Goal: Complete application form

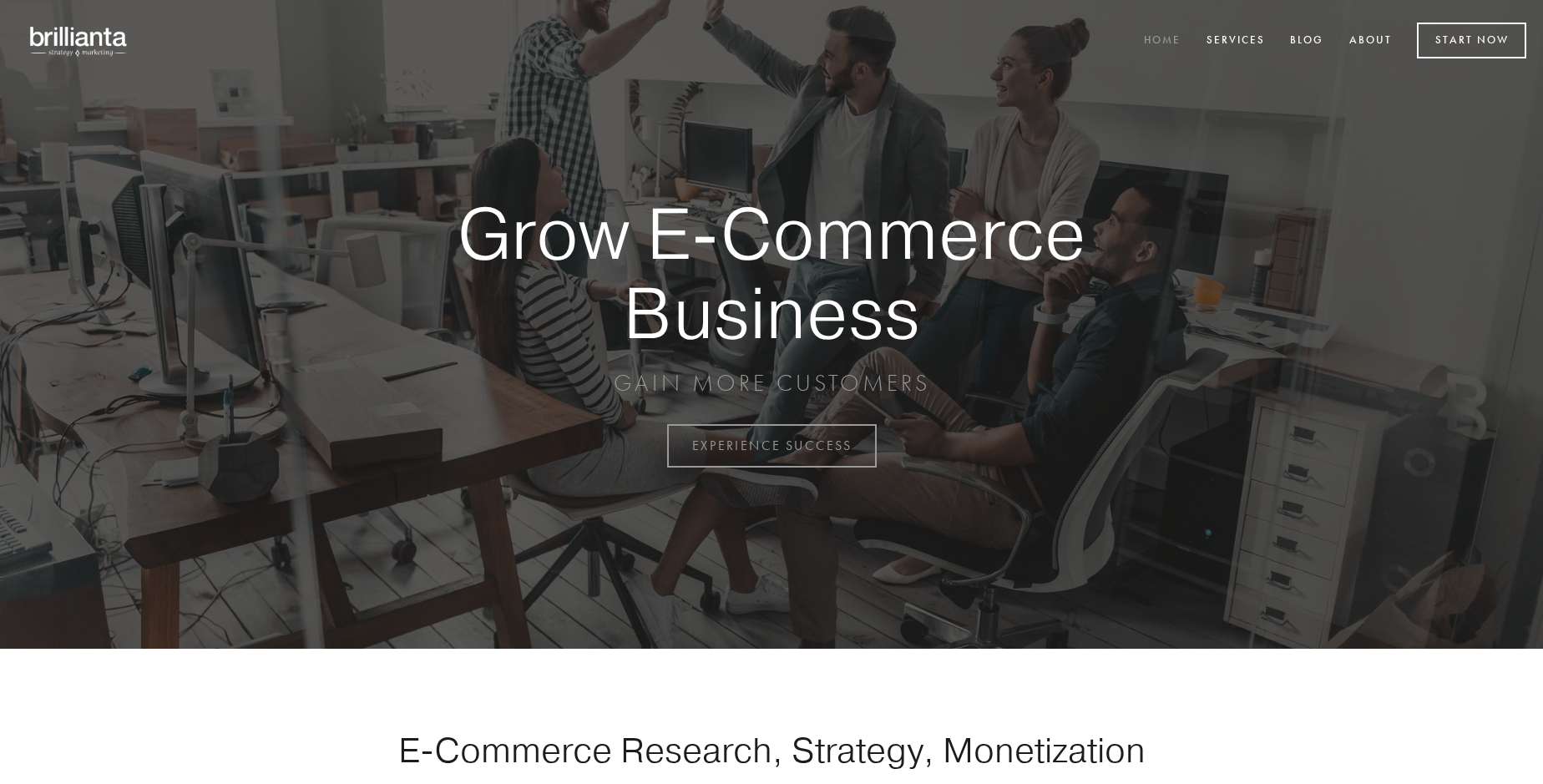
scroll to position [4375, 0]
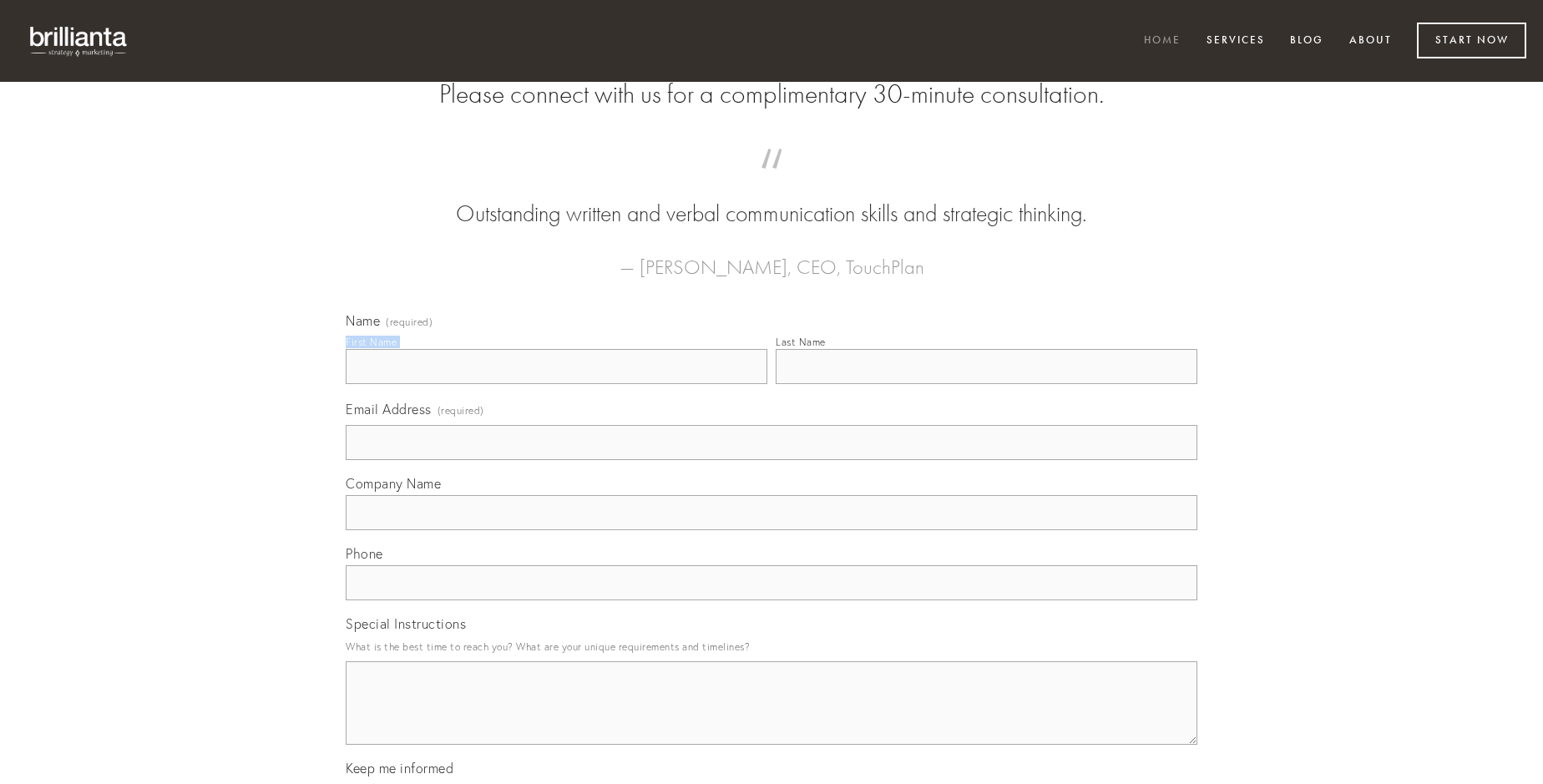
type input "[PERSON_NAME]"
click at [986, 384] on input "Last Name" at bounding box center [986, 366] width 422 height 35
type input "[PERSON_NAME]"
click at [772, 460] on input "Email Address (required)" at bounding box center [772, 442] width 852 height 35
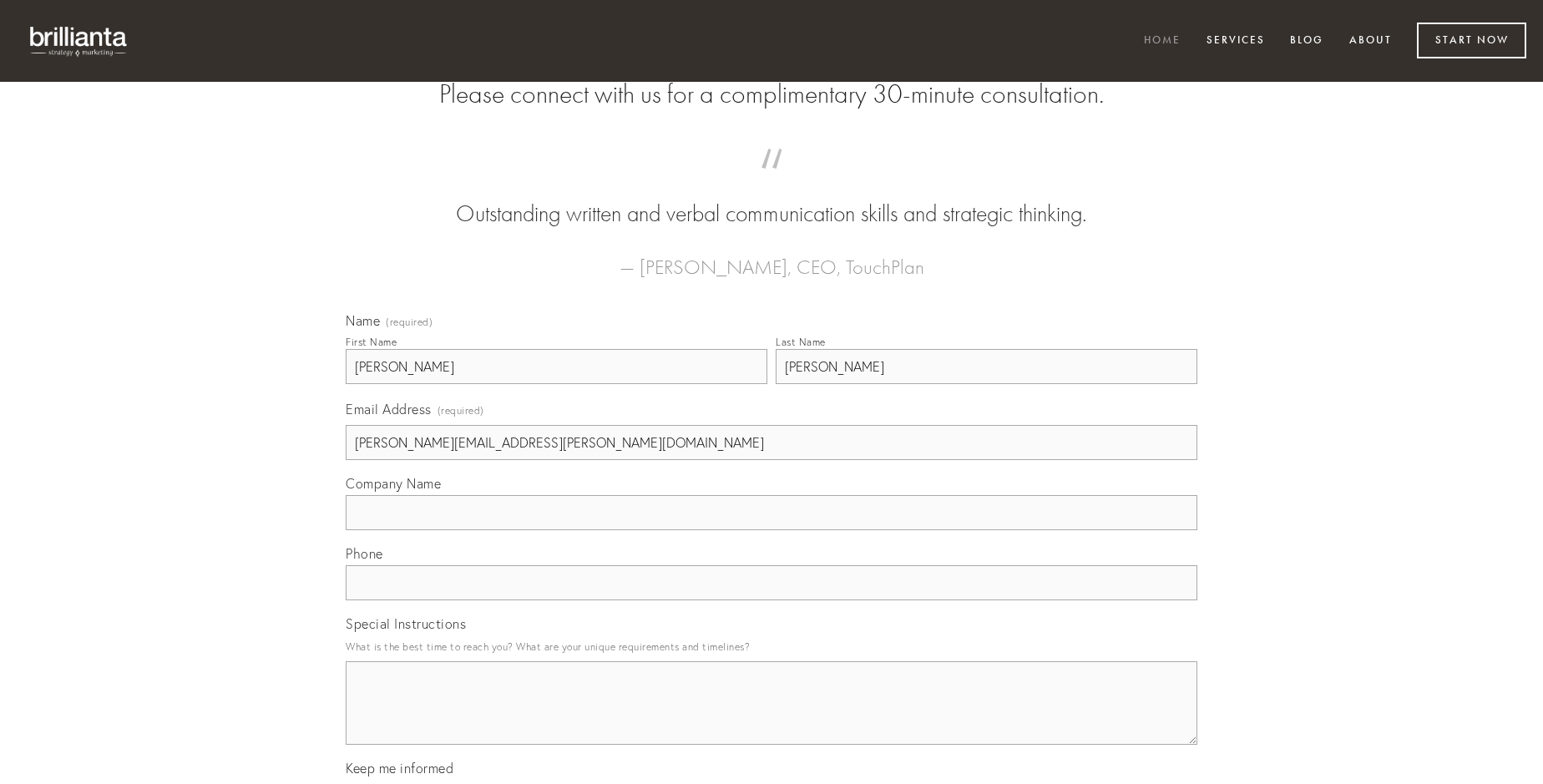
type input "[PERSON_NAME][EMAIL_ADDRESS][PERSON_NAME][DOMAIN_NAME]"
click at [772, 530] on input "Company Name" at bounding box center [772, 512] width 852 height 35
type input "aspernatur"
click at [772, 600] on input "text" at bounding box center [772, 582] width 852 height 35
click at [772, 717] on textarea "Special Instructions" at bounding box center [772, 702] width 852 height 83
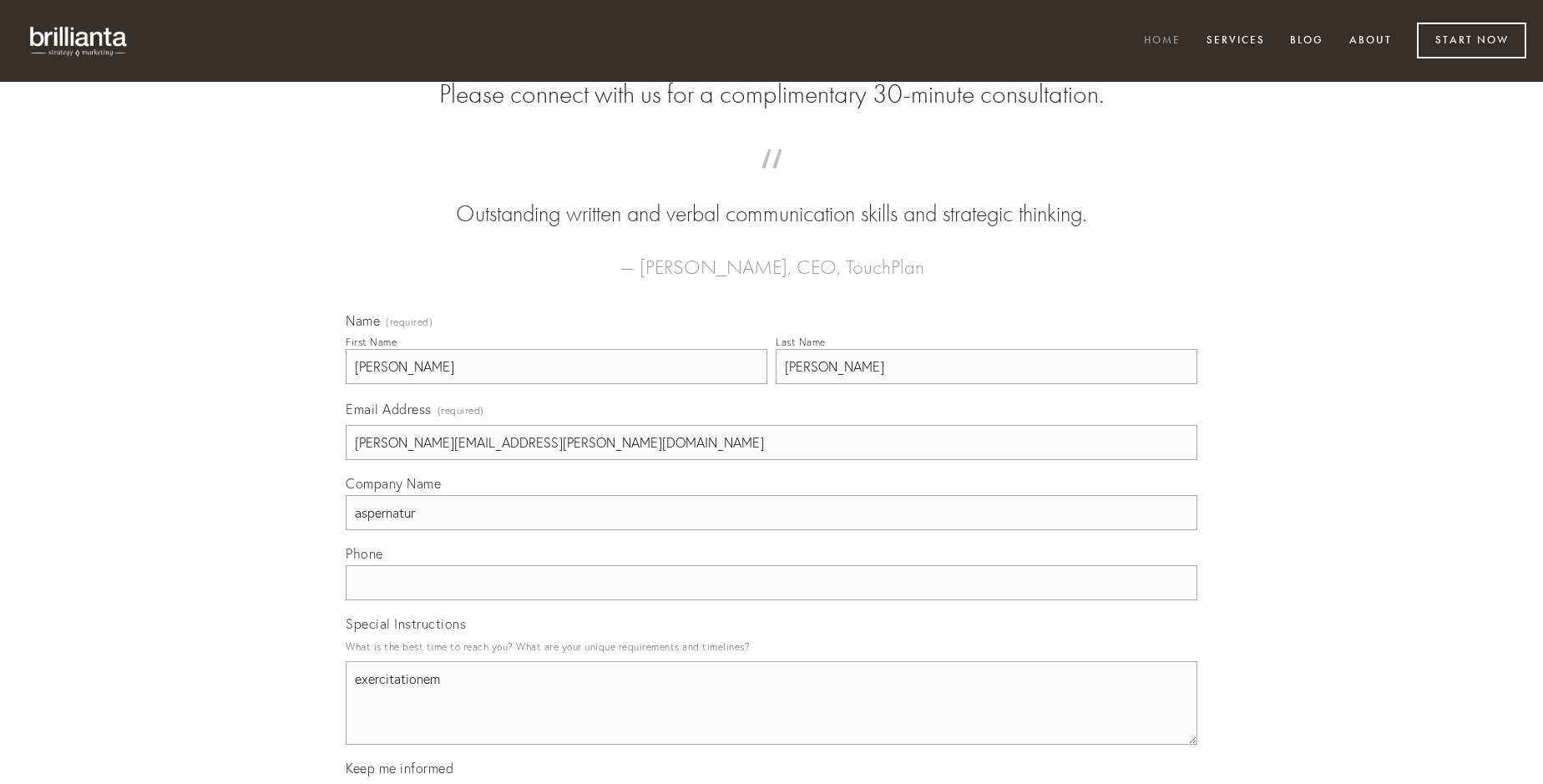
type textarea "exercitationem"
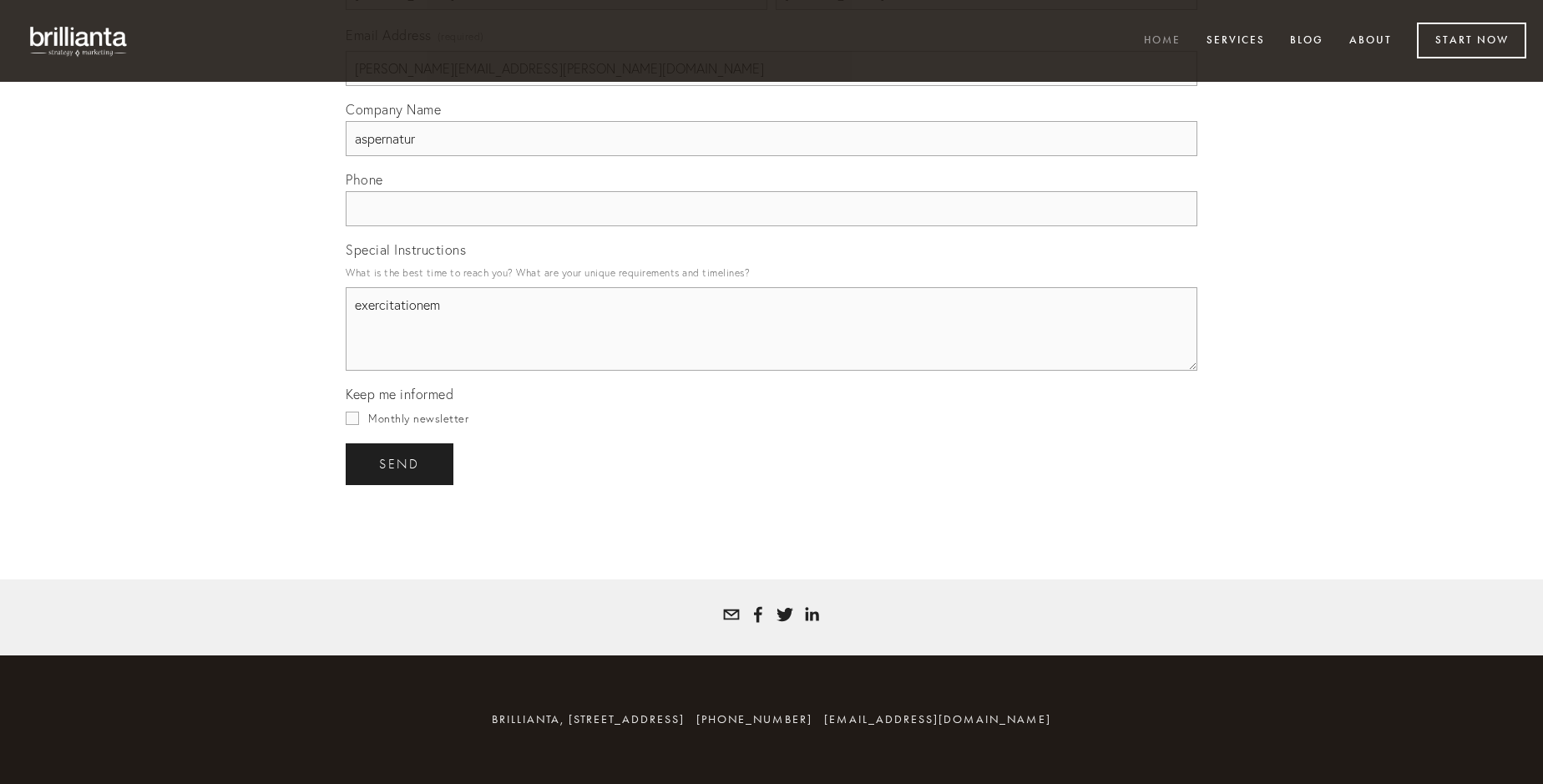
click at [401, 463] on span "send" at bounding box center [399, 464] width 41 height 15
